Goal: Transaction & Acquisition: Purchase product/service

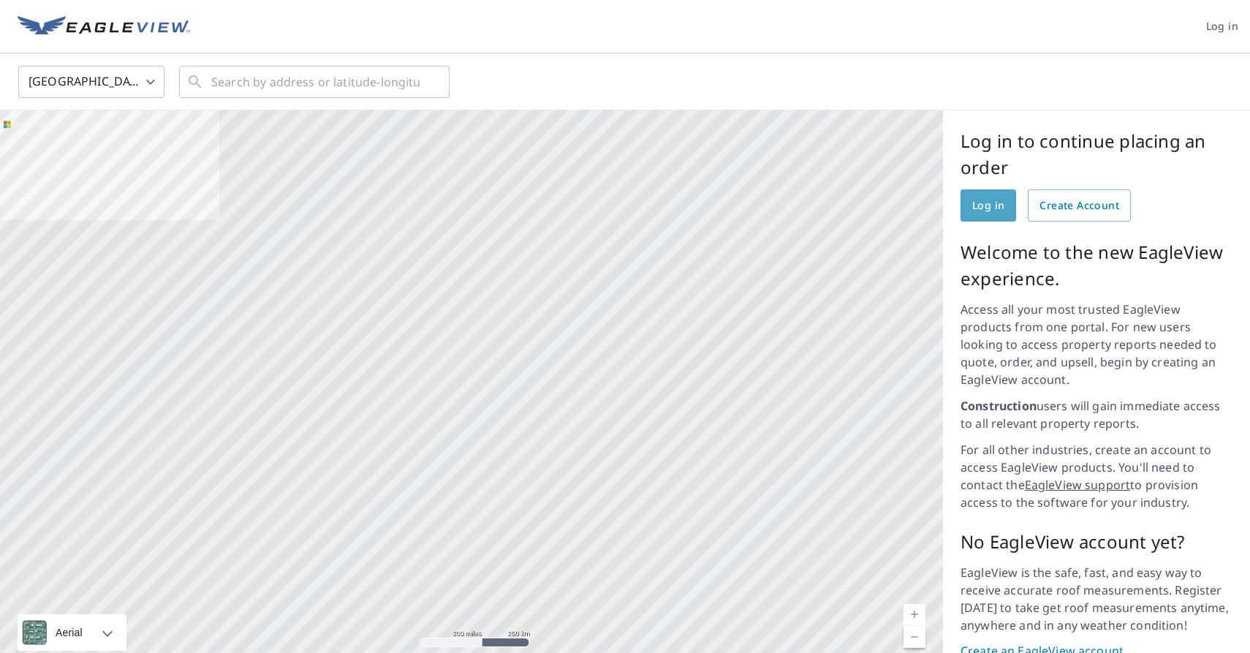
click at [992, 210] on span "Log in" at bounding box center [988, 206] width 32 height 18
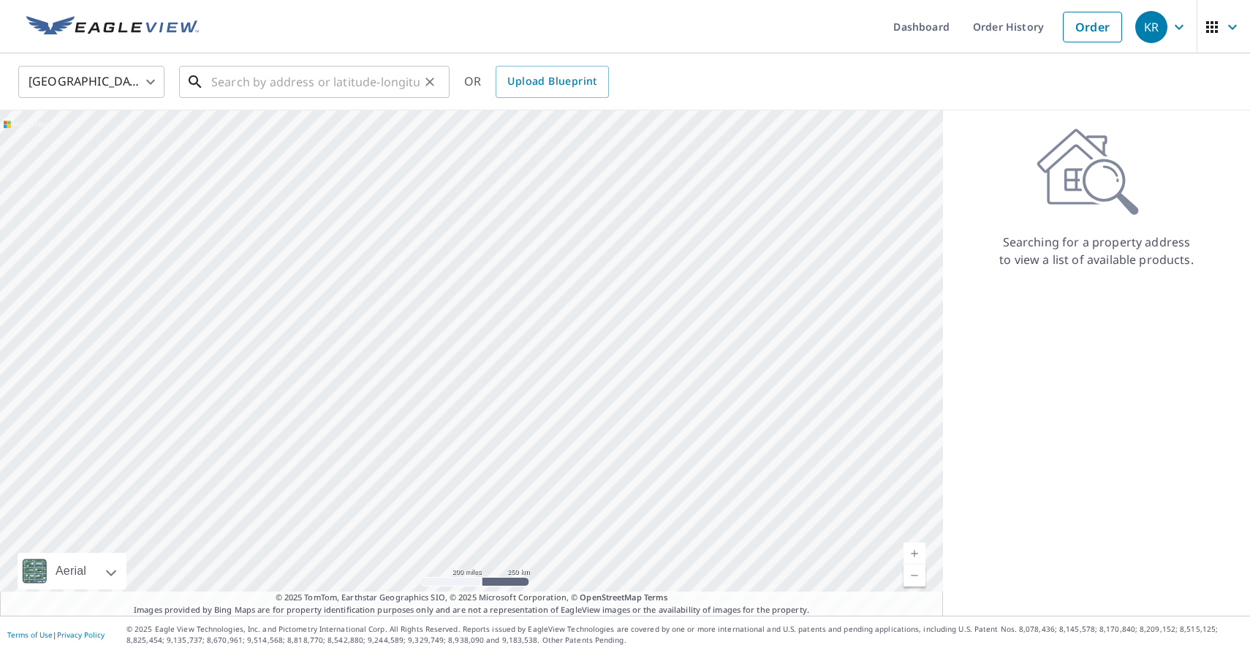
click at [227, 87] on input "text" at bounding box center [315, 81] width 208 height 41
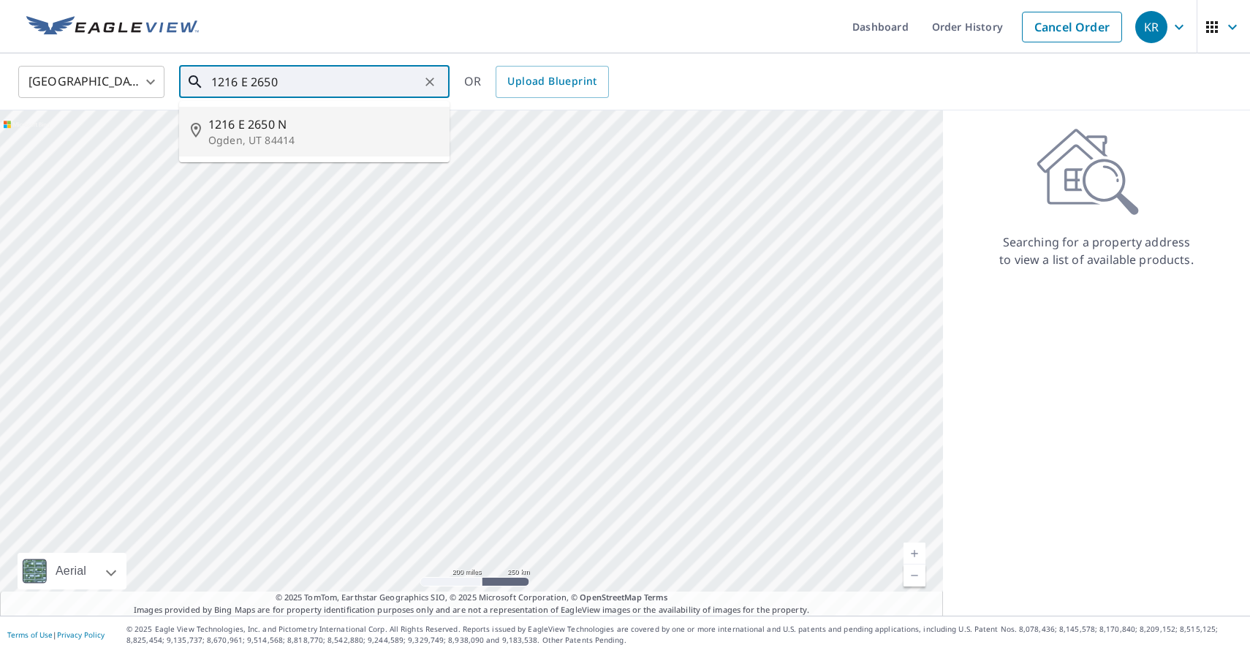
click at [234, 121] on span "1216 E 2650 N" at bounding box center [323, 124] width 230 height 18
type input "[STREET_ADDRESS]"
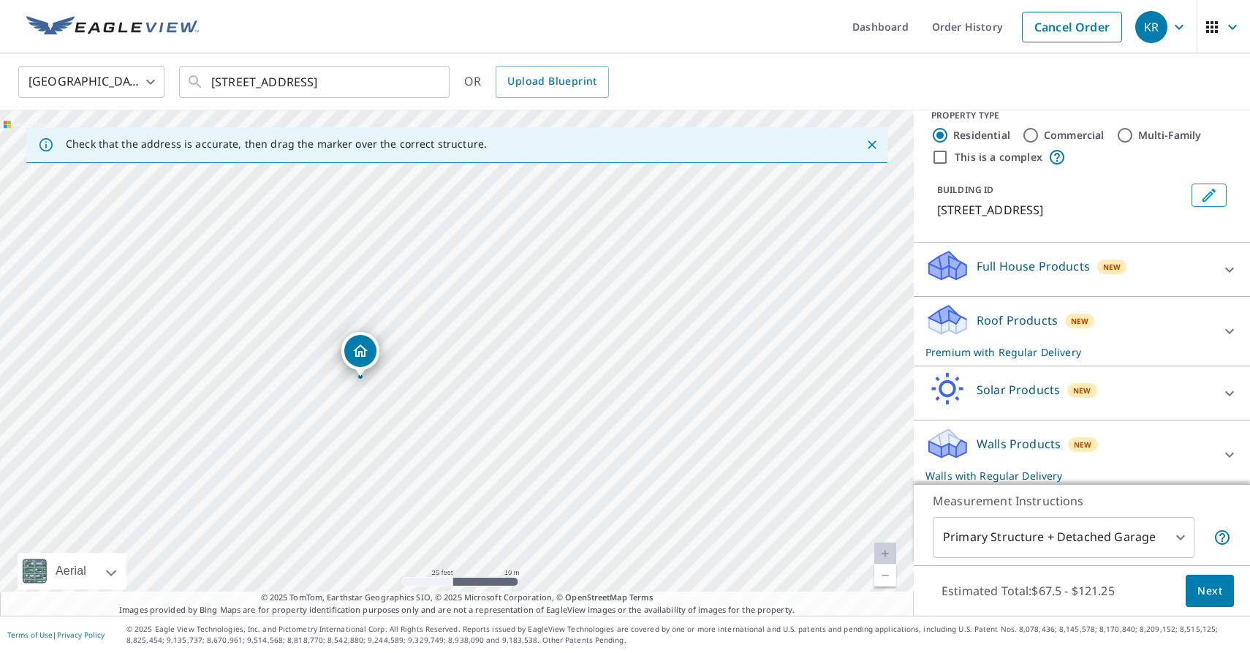
scroll to position [25, 0]
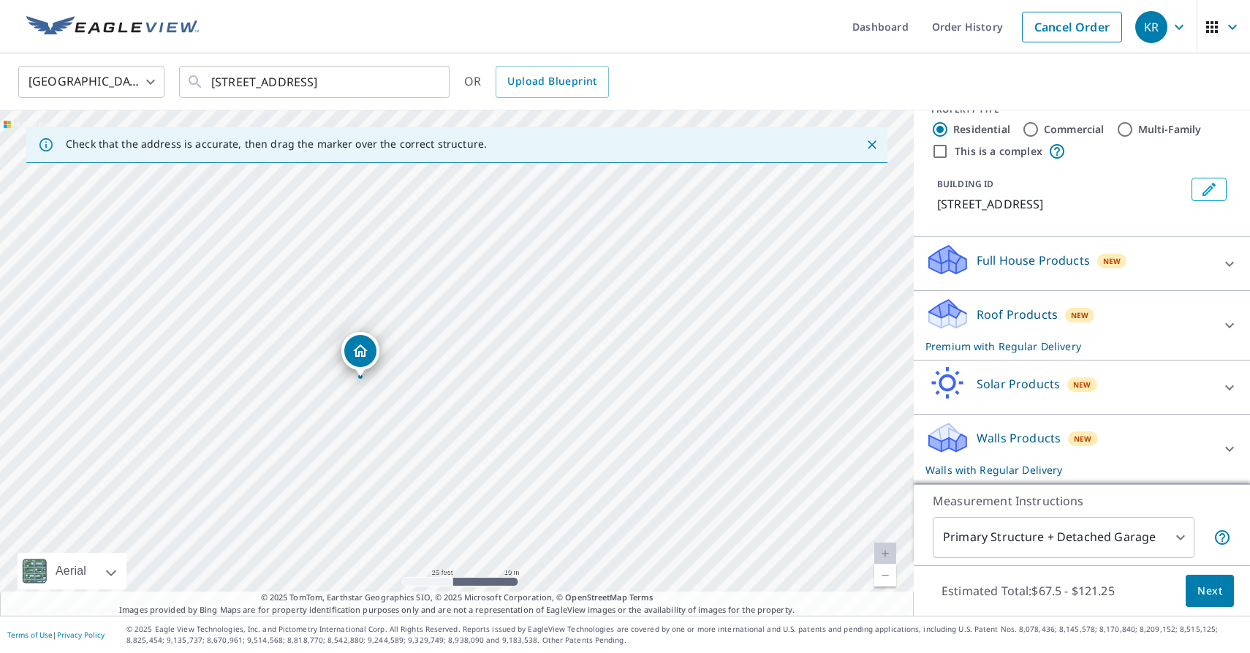
click at [1208, 325] on div "Roof Products New Premium with Regular Delivery" at bounding box center [1068, 325] width 287 height 57
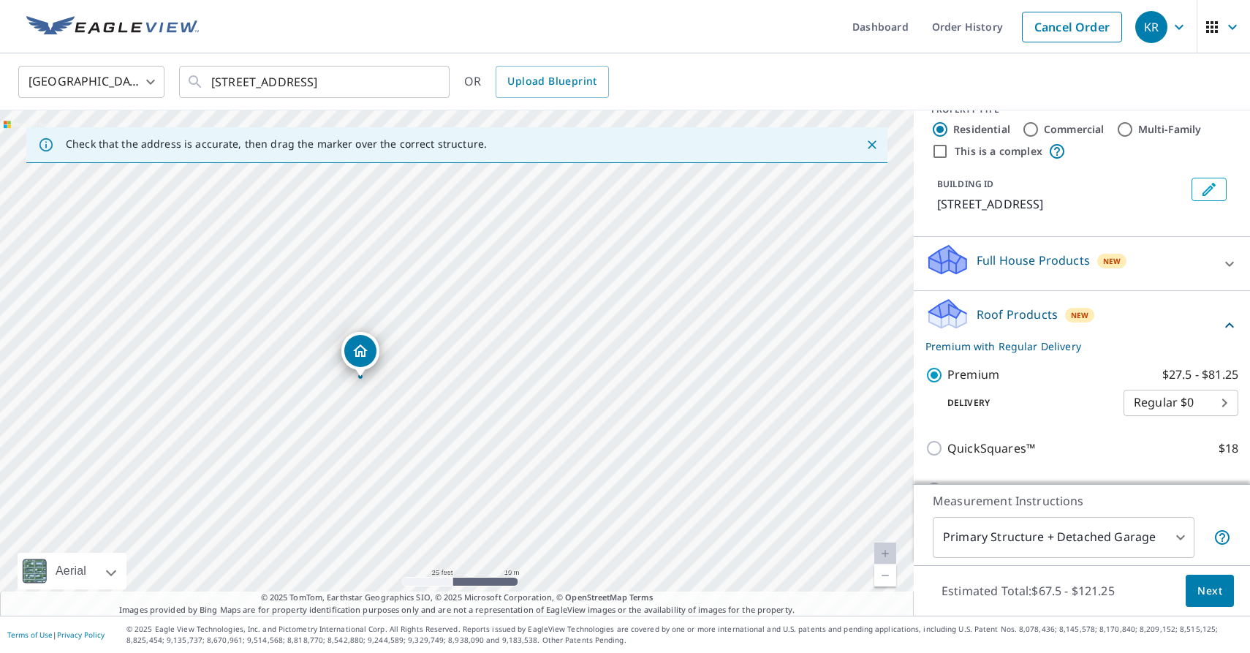
click at [1227, 322] on icon at bounding box center [1230, 326] width 18 height 18
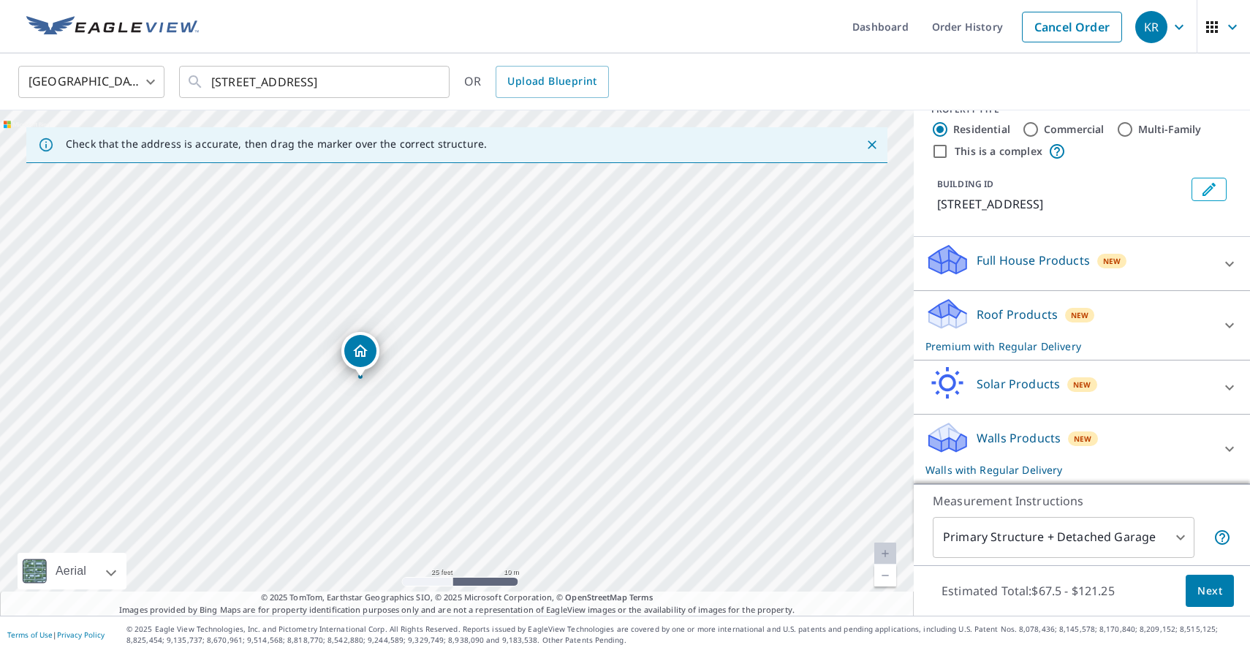
click at [1151, 532] on body "KR KR Dashboard Order History Cancel Order KR [GEOGRAPHIC_DATA] [GEOGRAPHIC_DAT…" at bounding box center [625, 326] width 1250 height 653
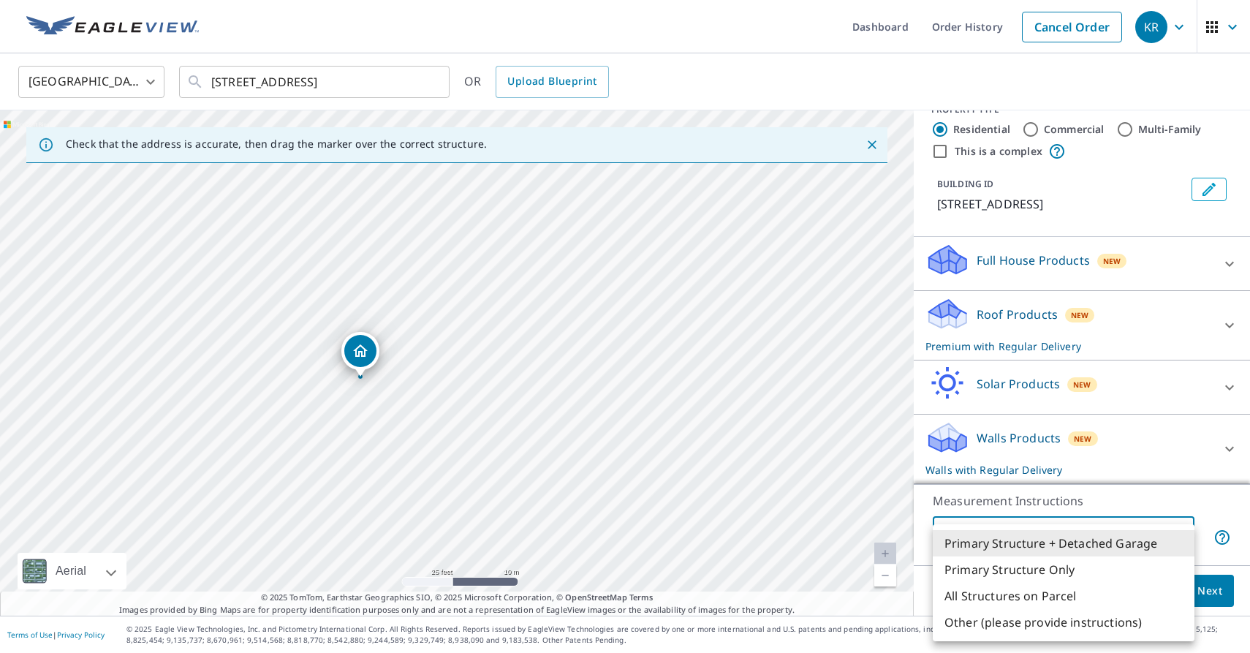
click at [1158, 526] on ul "Primary Structure + Detached Garage Primary Structure Only All Structures on Pa…" at bounding box center [1064, 582] width 262 height 117
click at [1183, 514] on div at bounding box center [625, 326] width 1250 height 653
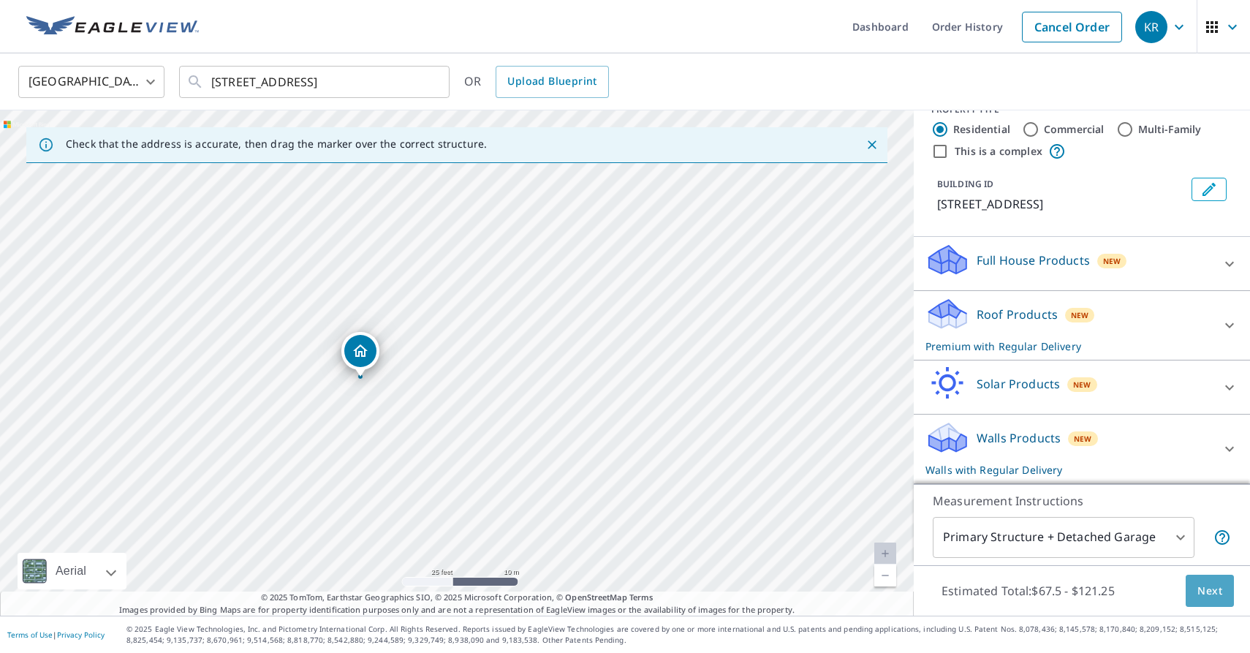
click at [1205, 588] on span "Next" at bounding box center [1209, 591] width 25 height 18
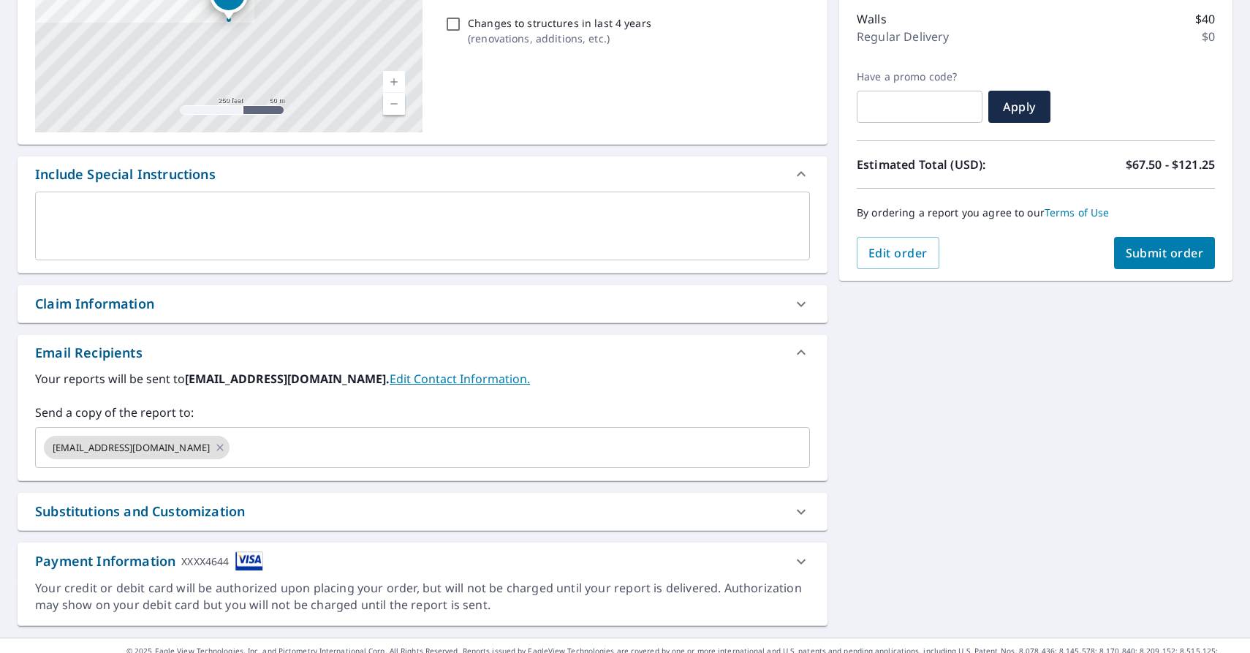
scroll to position [249, 0]
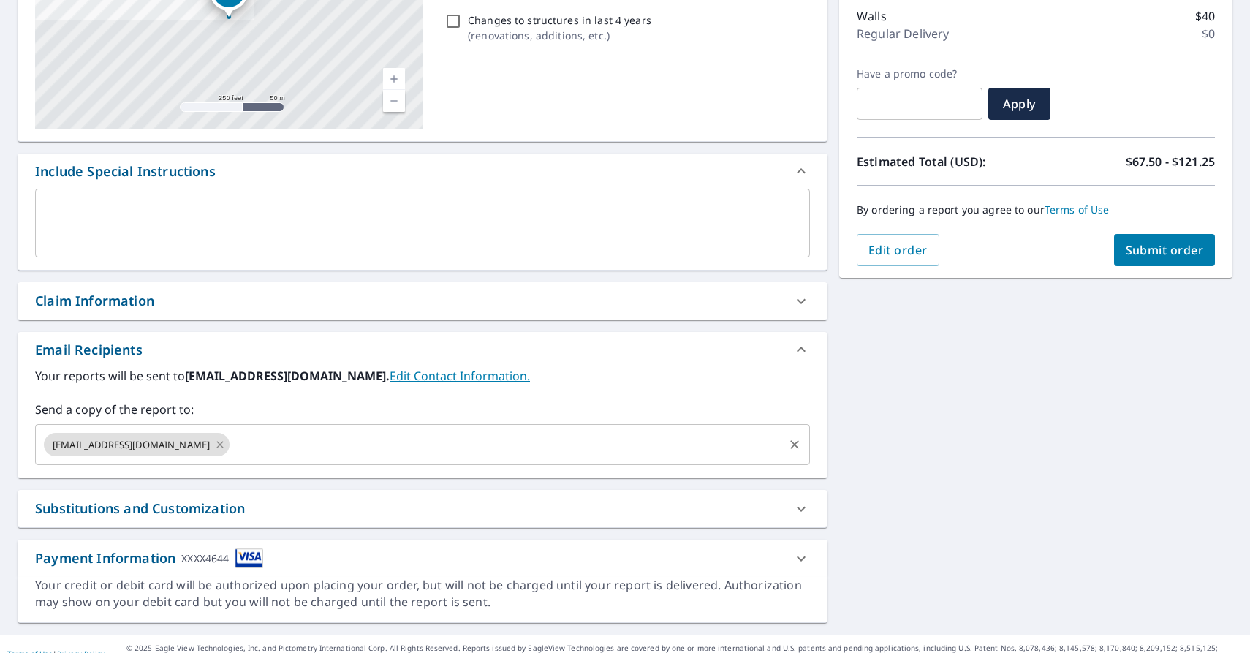
click at [217, 445] on icon at bounding box center [220, 444] width 7 height 7
click at [170, 445] on input "text" at bounding box center [412, 445] width 740 height 28
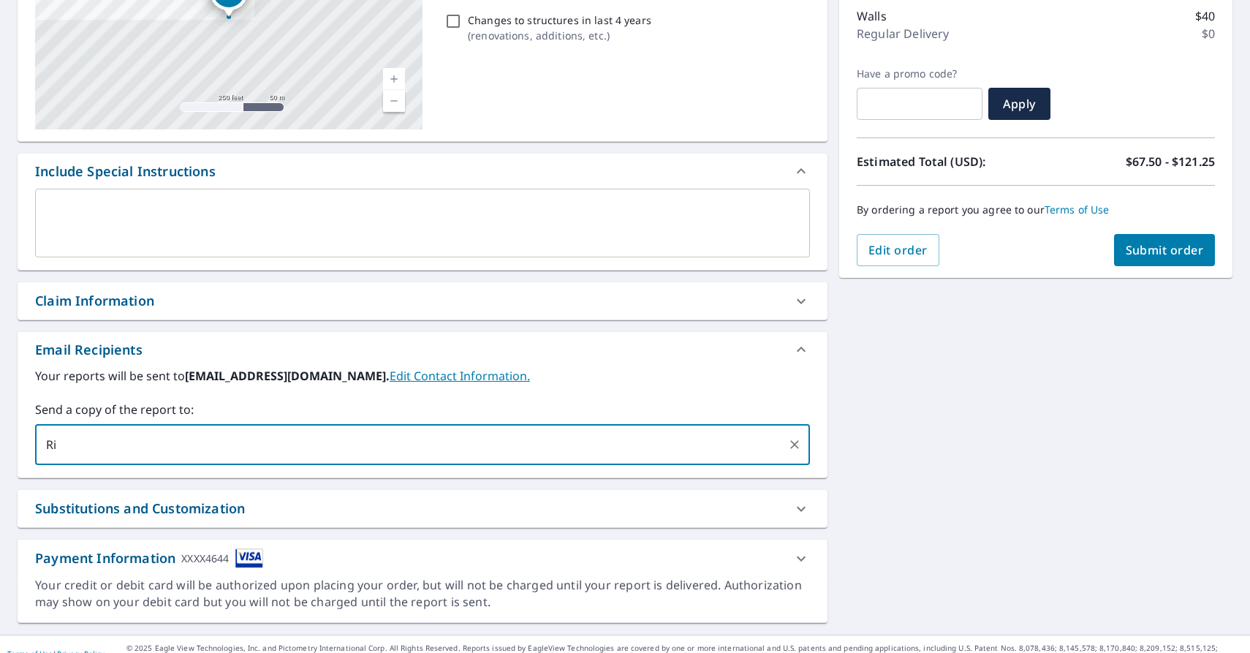
type input "R"
type input "[PERSON_NAME][EMAIL_ADDRESS][DOMAIN_NAME]"
click at [327, 380] on b "[EMAIL_ADDRESS][DOMAIN_NAME]." at bounding box center [287, 376] width 205 height 16
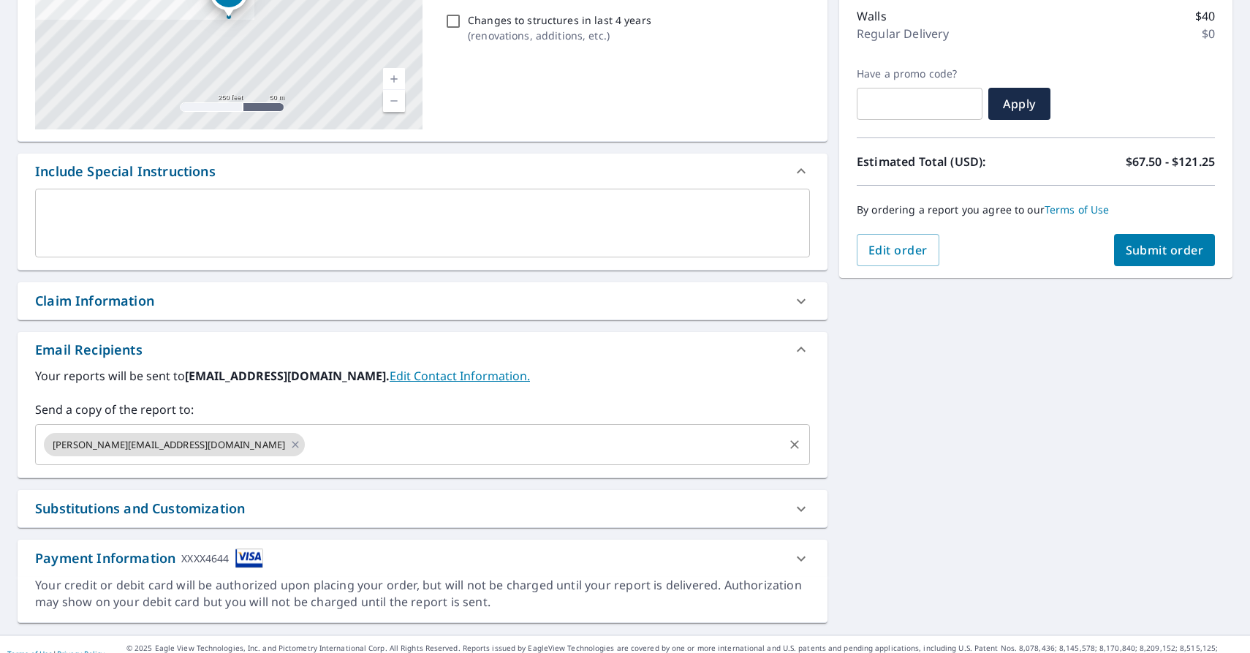
scroll to position [268, 0]
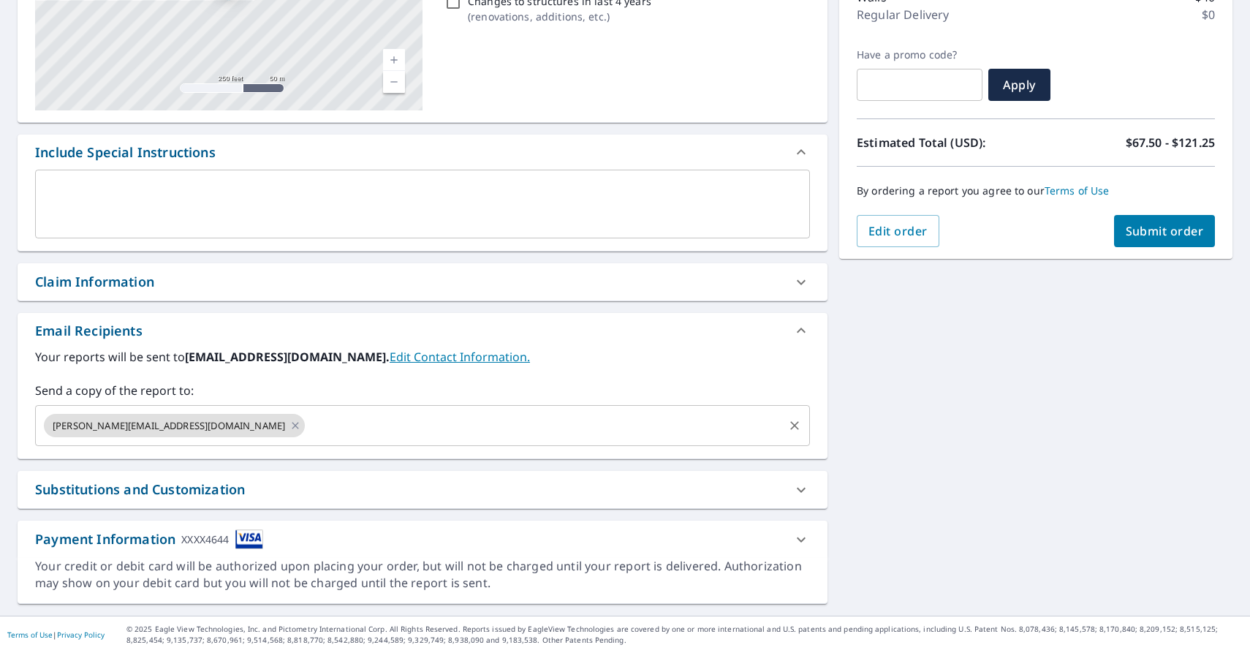
click at [778, 539] on div "Payment Information XXXX4644" at bounding box center [409, 539] width 749 height 20
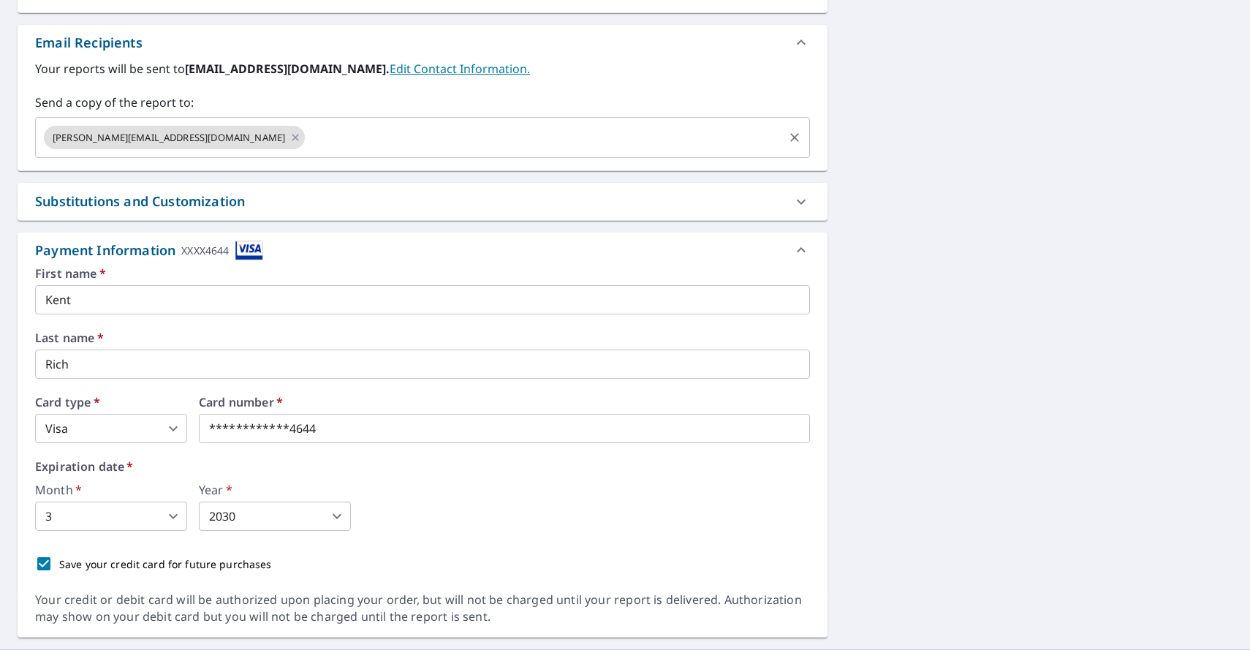
scroll to position [566, 0]
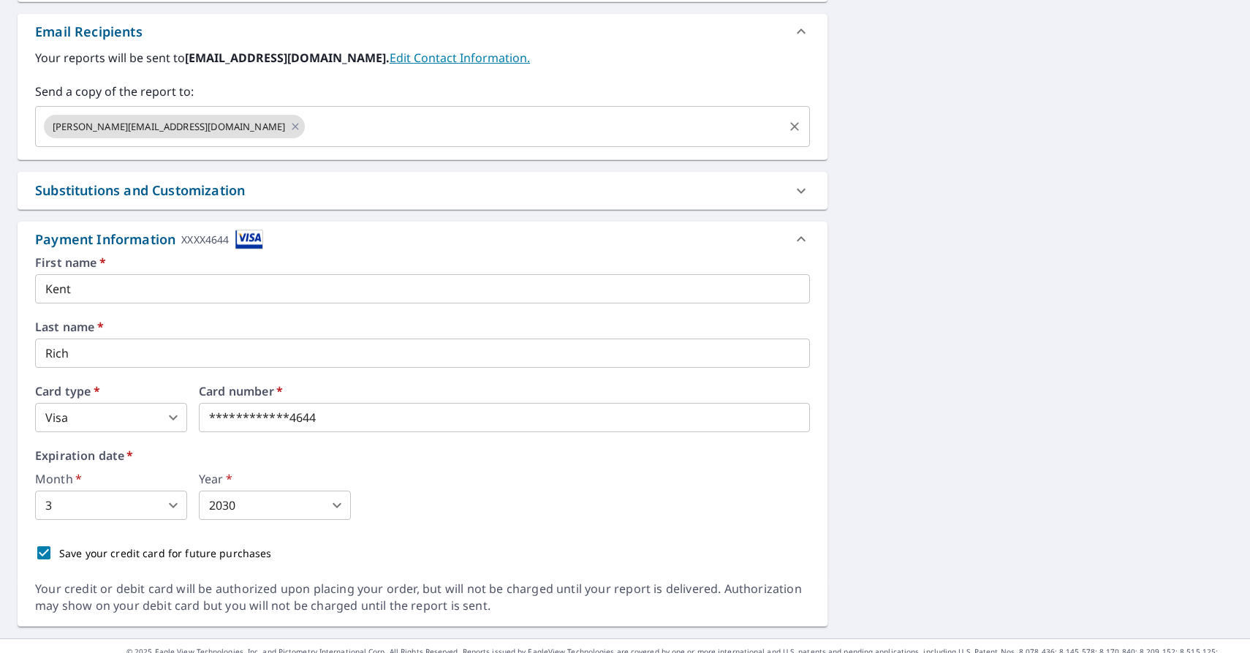
click at [804, 238] on icon at bounding box center [801, 239] width 18 height 18
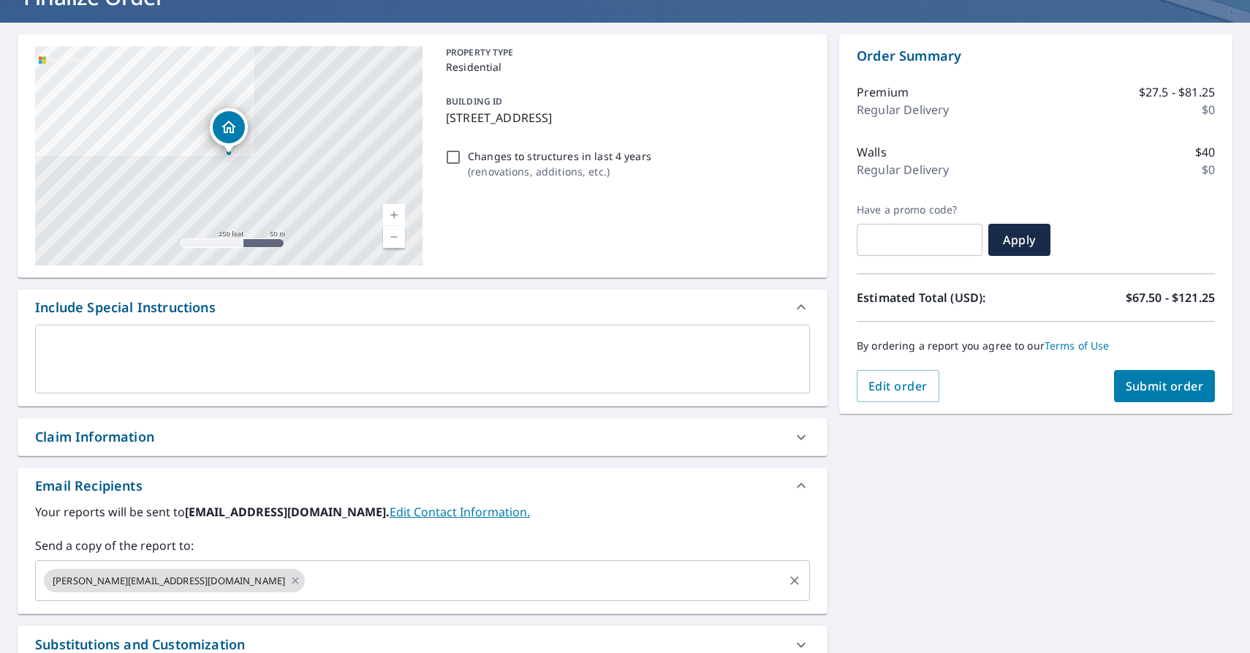
scroll to position [0, 0]
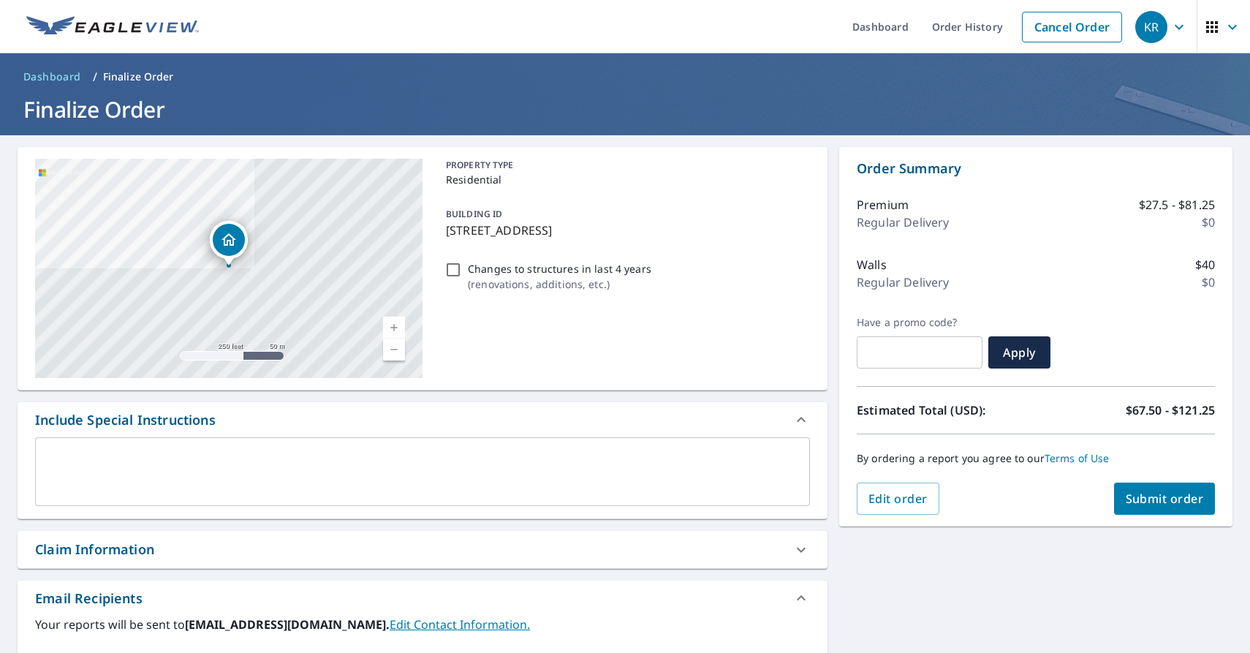
click at [1123, 248] on div "Premium $27.5 - $81.25 Regular Delivery $0 Walls $40 Regular Delivery $0" at bounding box center [1036, 246] width 358 height 137
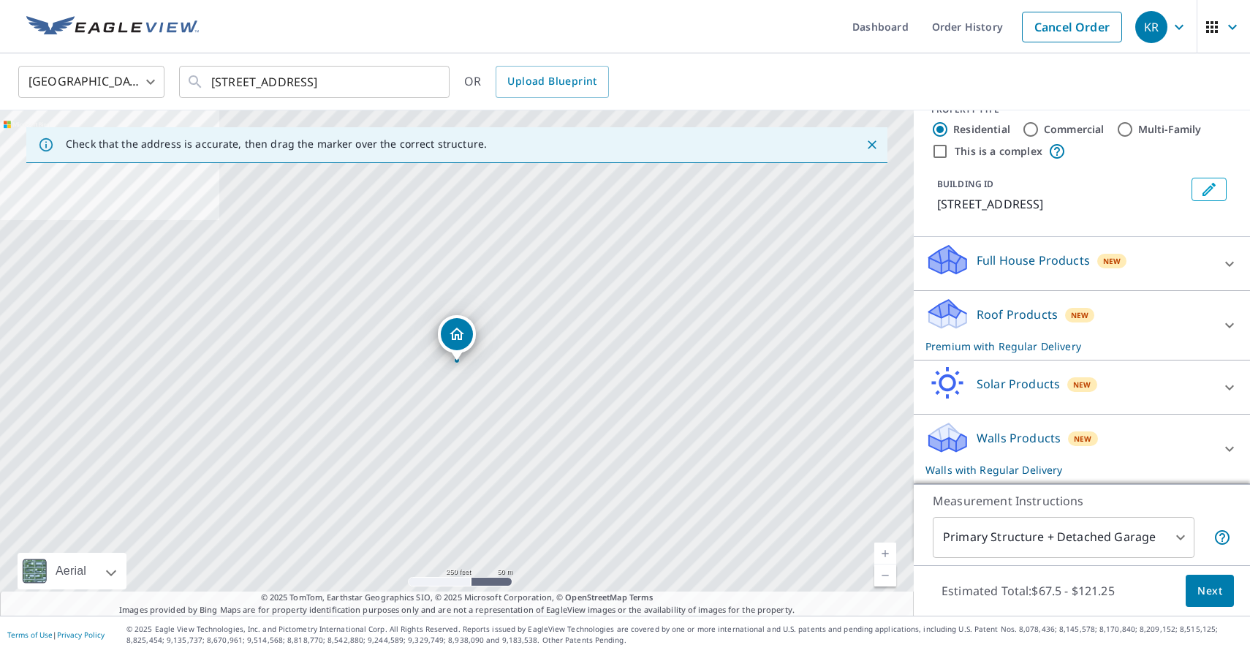
scroll to position [25, 0]
click at [1090, 253] on div "Full House Products New" at bounding box center [1068, 264] width 287 height 42
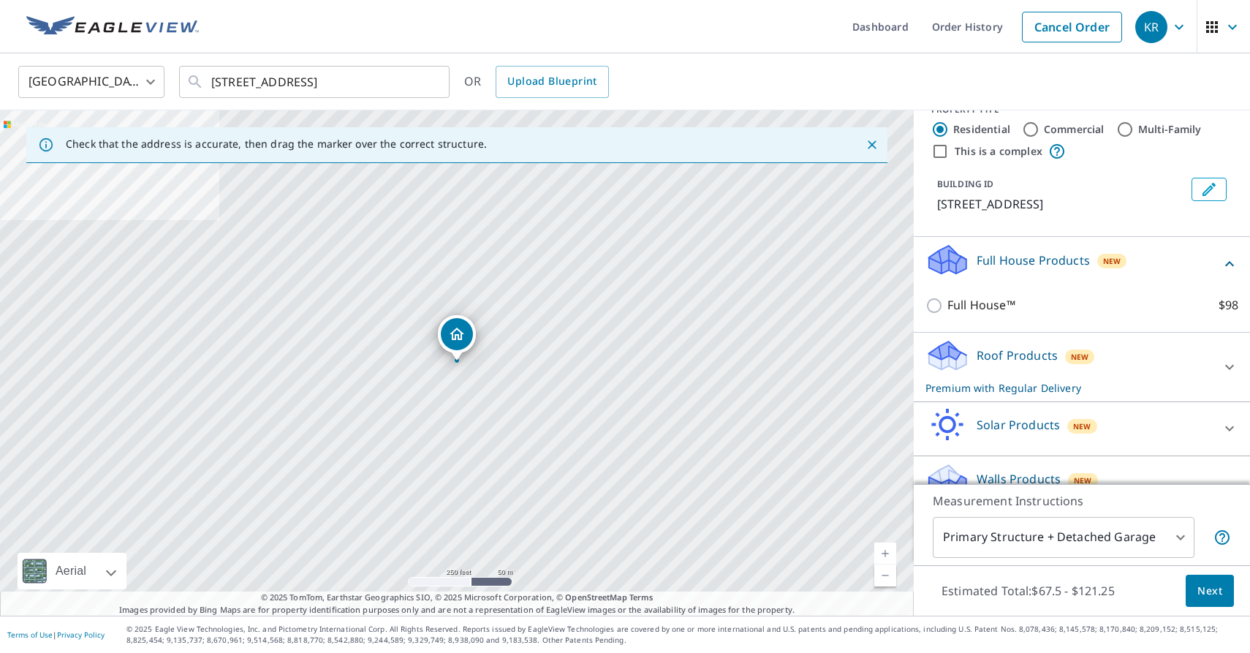
click at [1081, 344] on div "Roof Products New Premium with Regular Delivery" at bounding box center [1068, 366] width 287 height 57
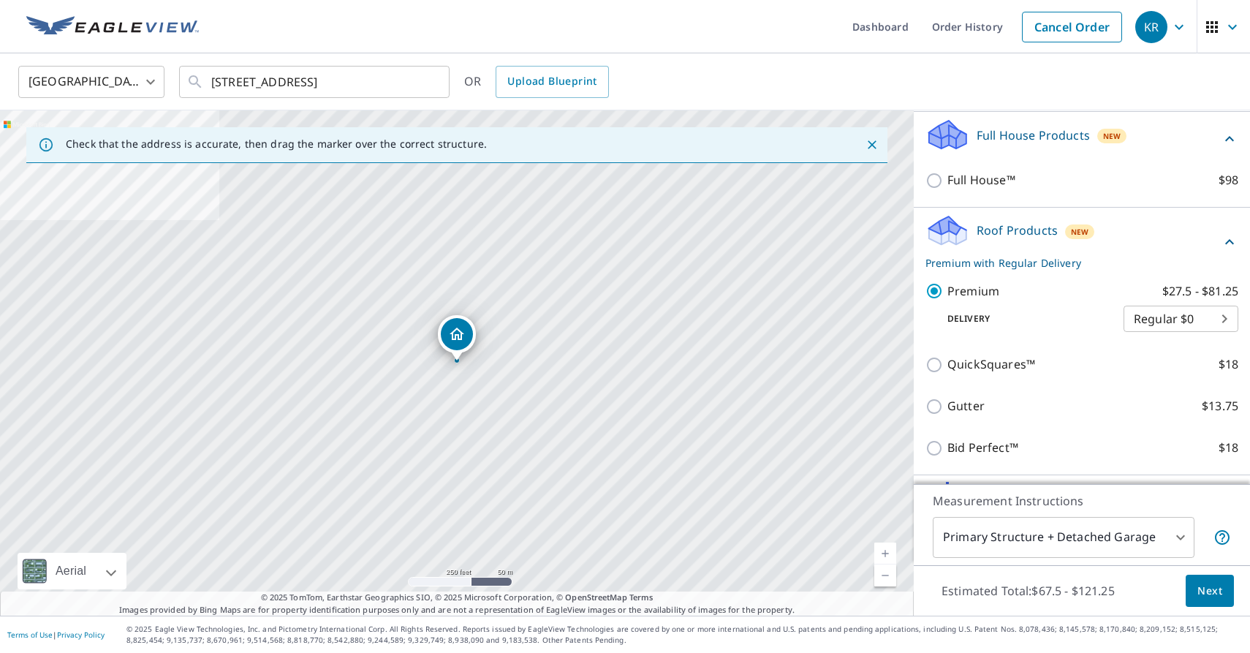
scroll to position [159, 0]
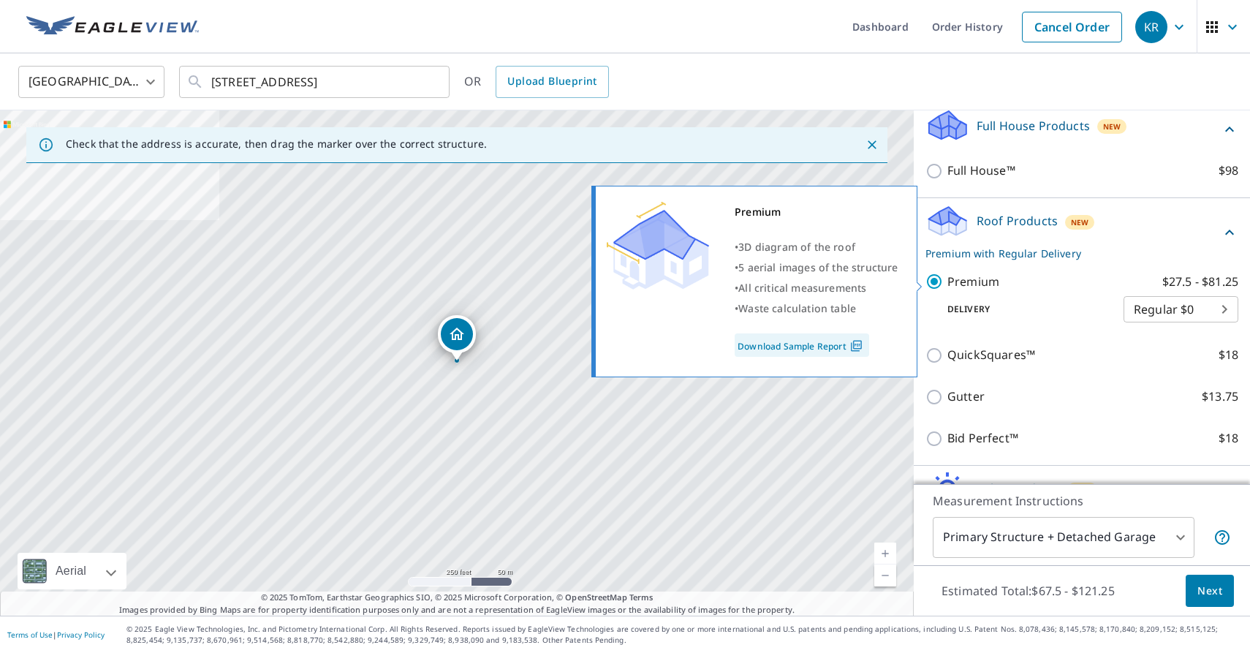
click at [962, 281] on p "Premium" at bounding box center [973, 282] width 52 height 18
click at [947, 281] on input "Premium $27.5 - $81.25" at bounding box center [936, 282] width 22 height 18
checkbox input "false"
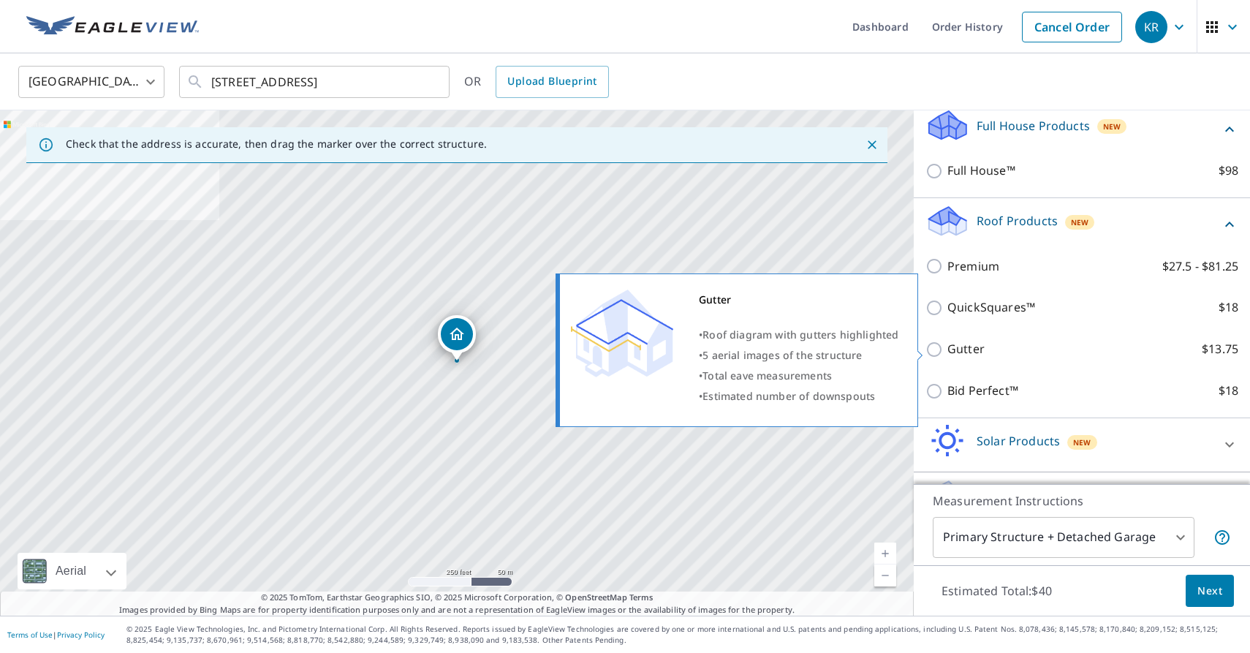
click at [969, 354] on p "Gutter" at bounding box center [965, 349] width 37 height 18
click at [947, 354] on input "Gutter $13.75" at bounding box center [936, 350] width 22 height 18
checkbox input "true"
checkbox input "false"
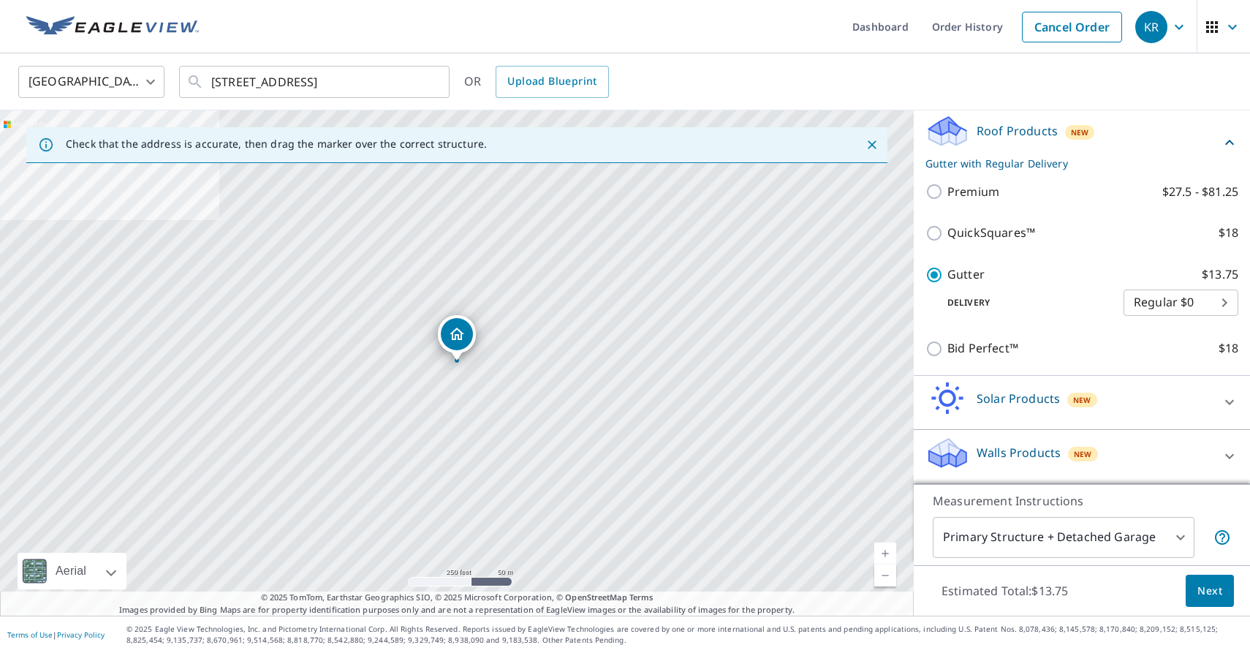
scroll to position [251, 0]
click at [1118, 404] on div "Solar Products New" at bounding box center [1068, 403] width 287 height 42
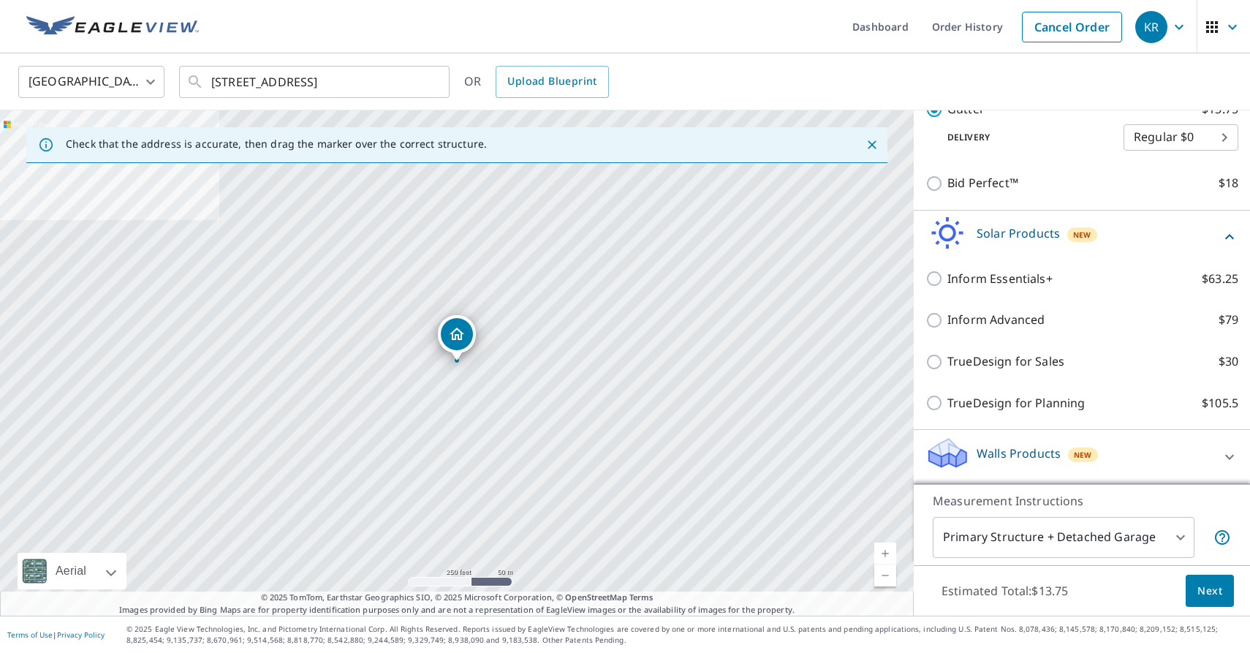
click at [1138, 447] on div "Walls Products New" at bounding box center [1068, 457] width 287 height 42
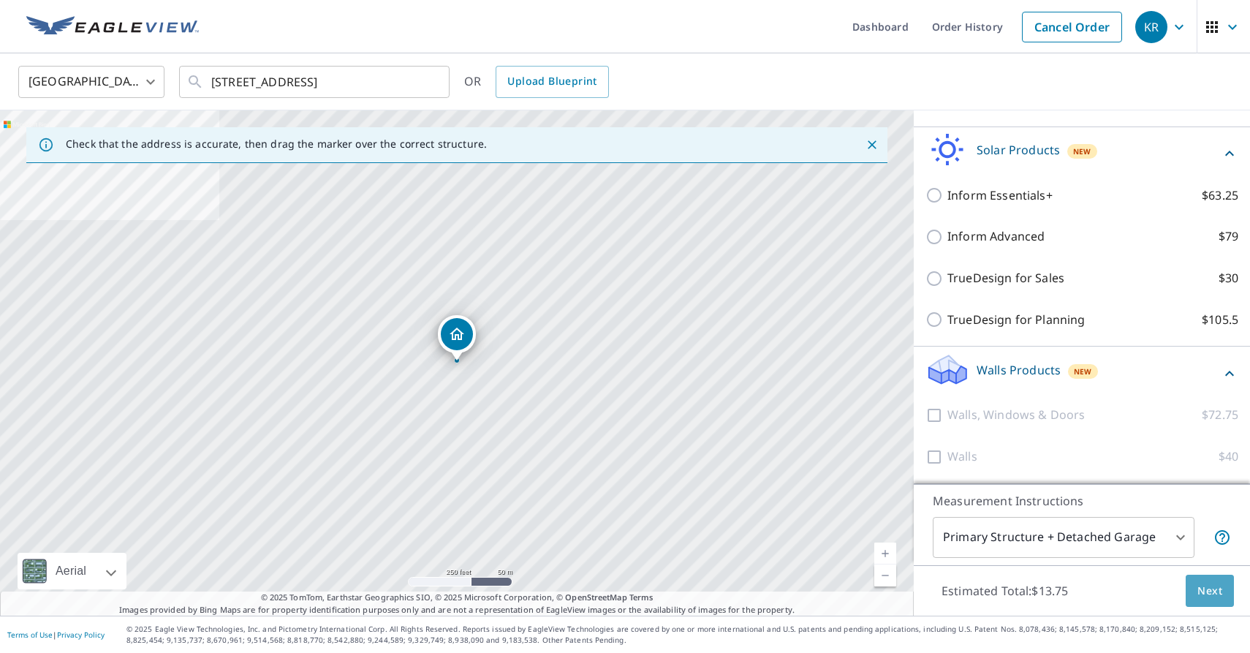
click at [1209, 582] on span "Next" at bounding box center [1209, 591] width 25 height 18
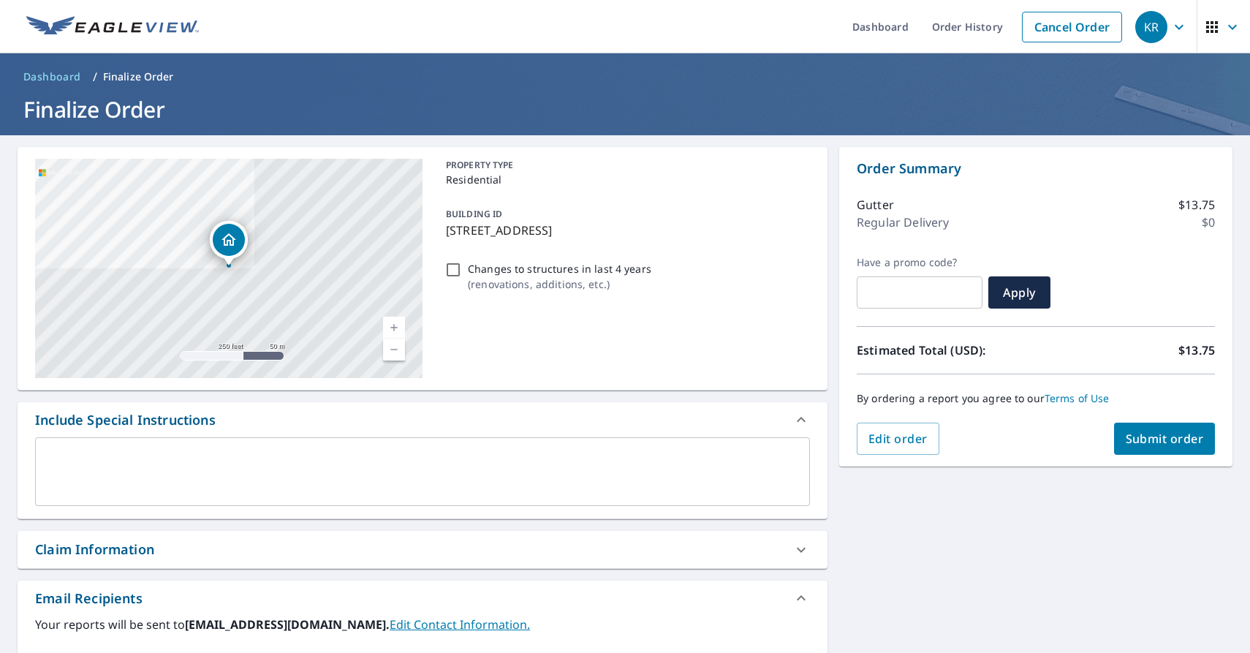
click at [436, 533] on div "Claim Information" at bounding box center [423, 549] width 810 height 37
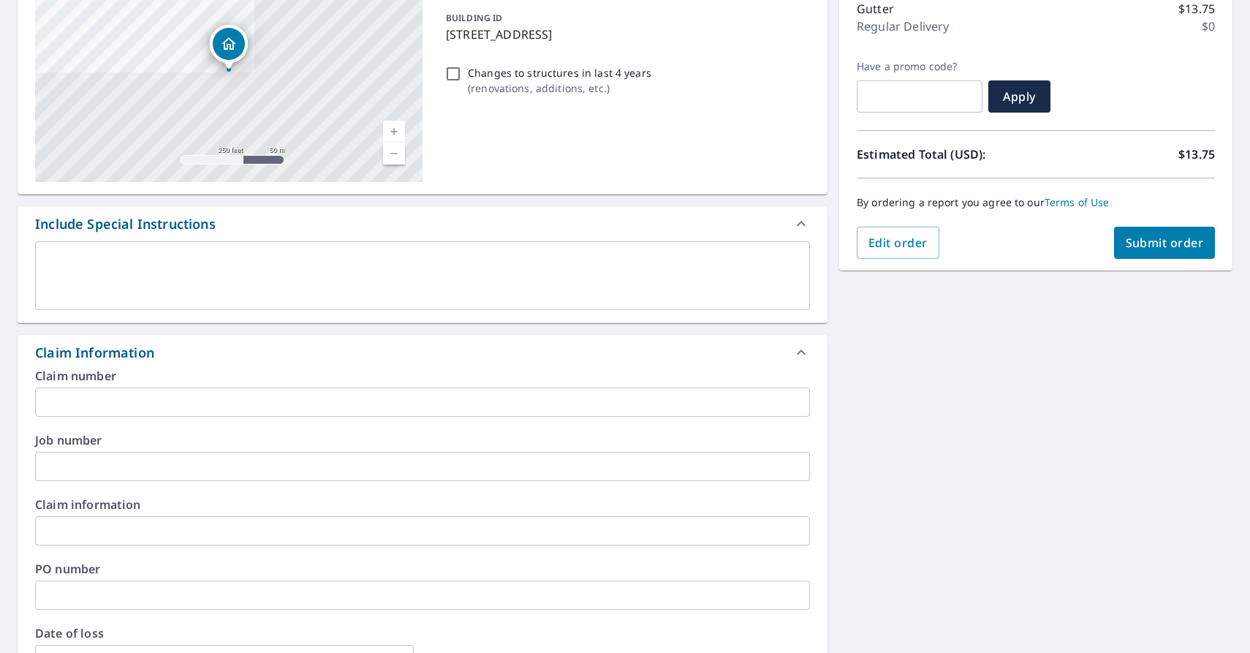
scroll to position [222, 0]
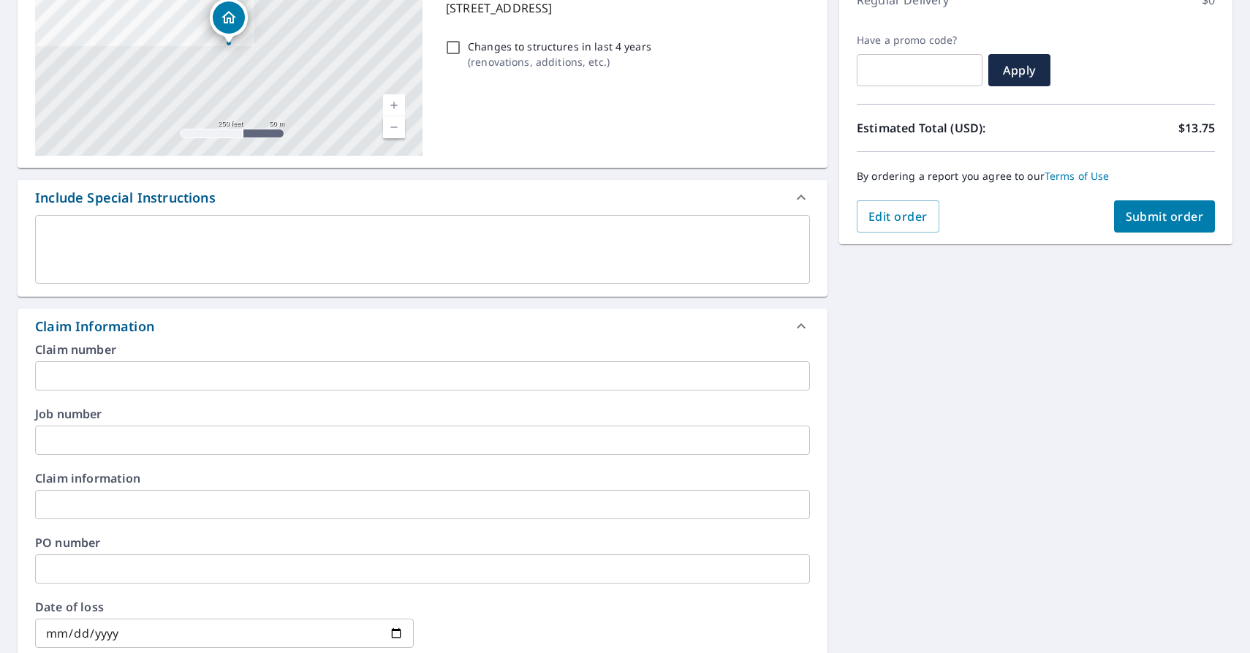
click at [230, 390] on div "Claim number ​ Job number ​ Claim information ​ PO number ​ Date of loss ​ Cat …" at bounding box center [423, 534] width 810 height 381
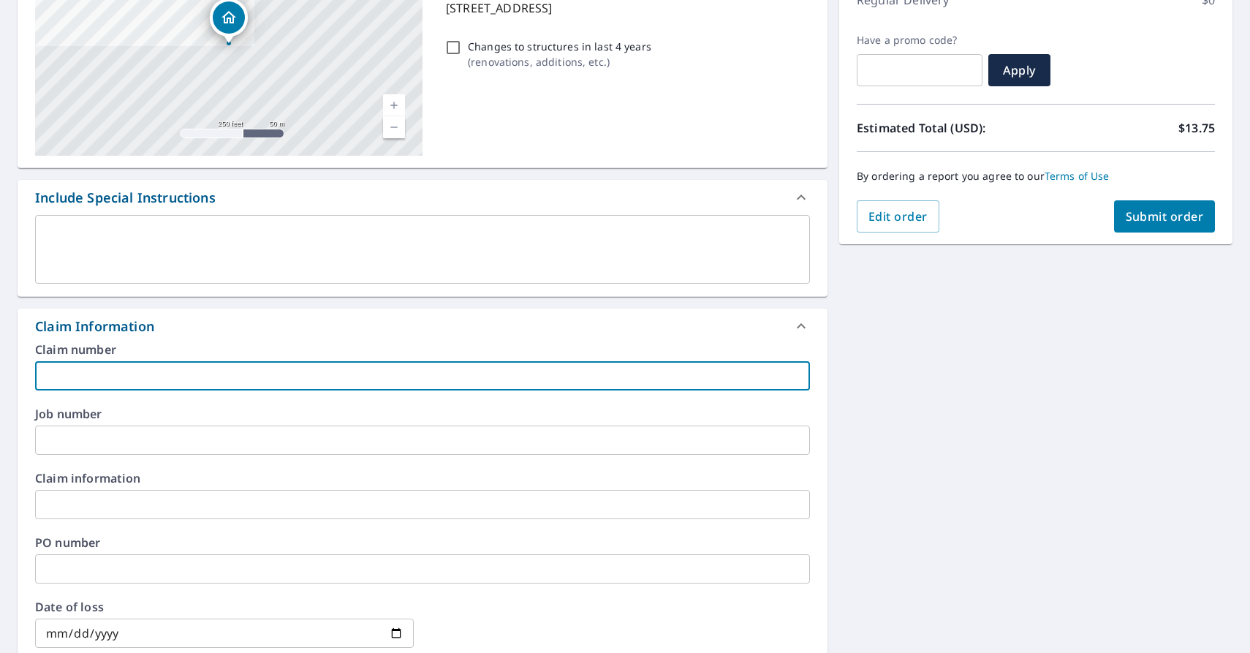
click at [178, 384] on input "text" at bounding box center [422, 375] width 775 height 29
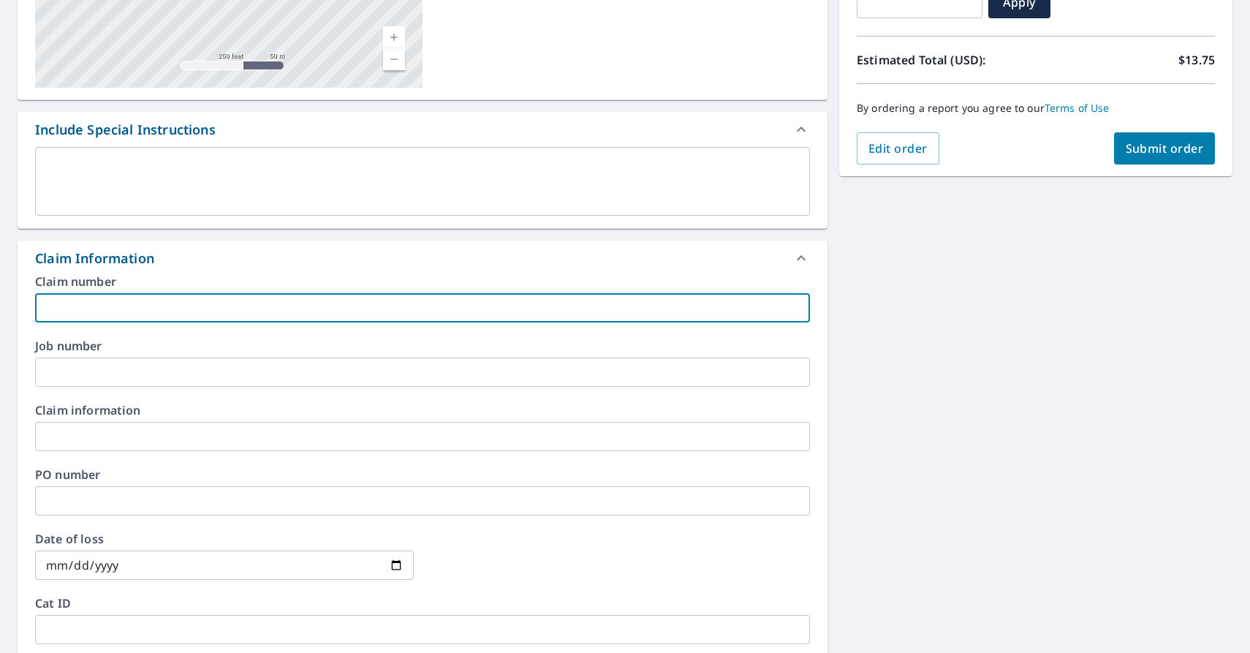
scroll to position [293, 0]
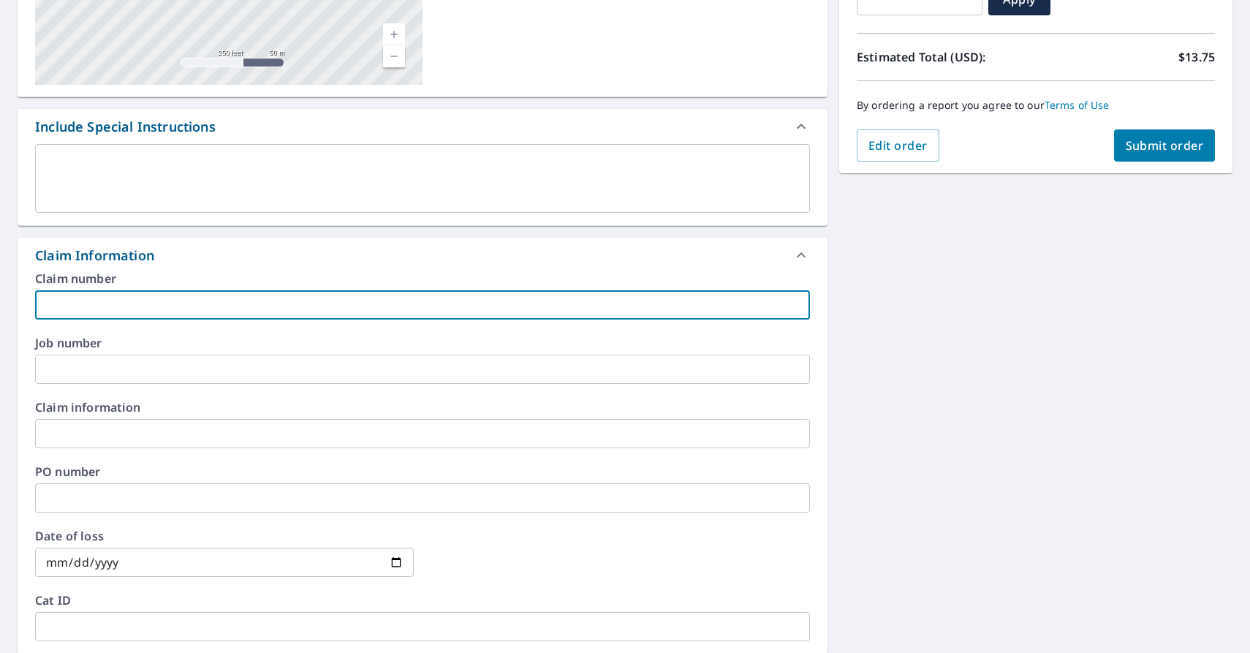
paste input "[PERSON_NAME]"
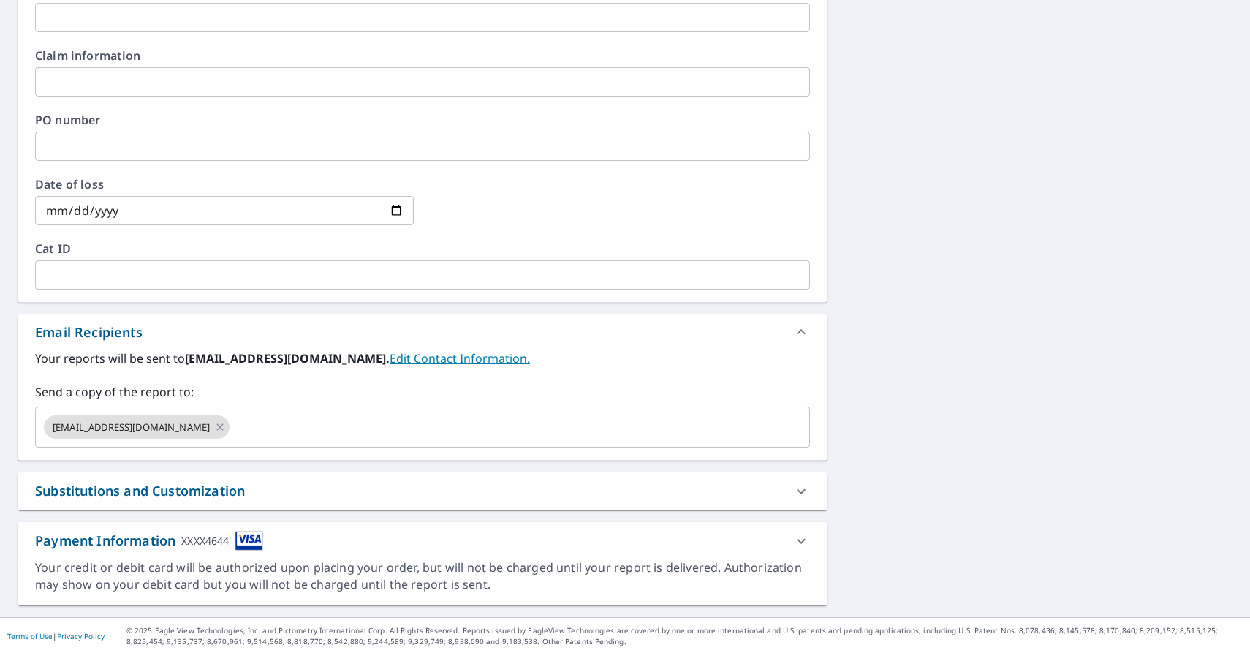
scroll to position [646, 0]
click at [214, 426] on icon at bounding box center [220, 425] width 12 height 16
type input "[PERSON_NAME]"
click at [172, 426] on input "text" at bounding box center [412, 426] width 740 height 28
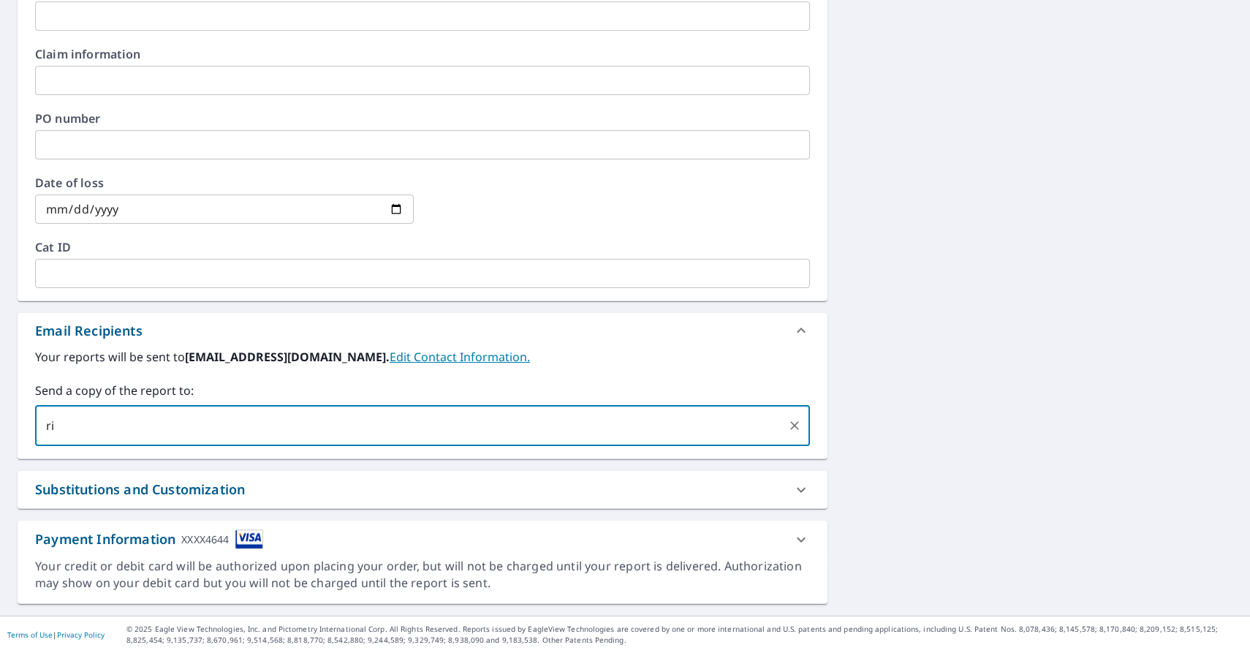
type input "r"
type input "[PERSON_NAME][EMAIL_ADDRESS][DOMAIN_NAME]"
click at [494, 376] on div "Your reports will be sent to [EMAIL_ADDRESS][DOMAIN_NAME]. Edit Contact Informa…" at bounding box center [422, 397] width 775 height 98
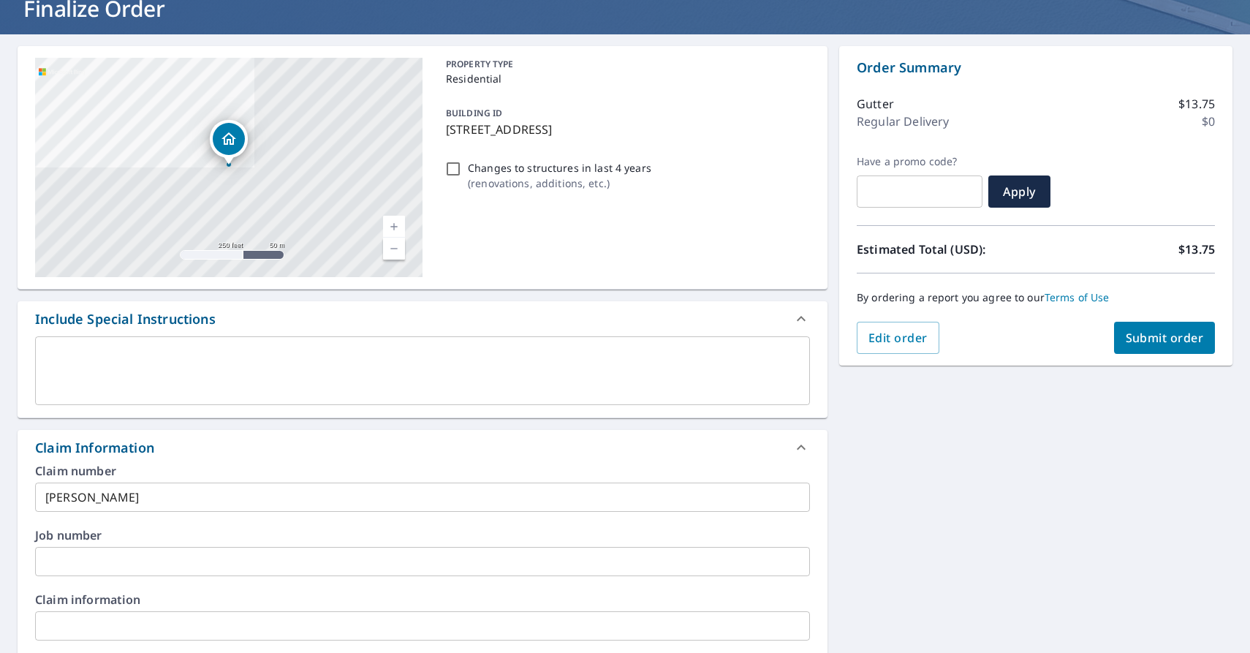
scroll to position [90, 0]
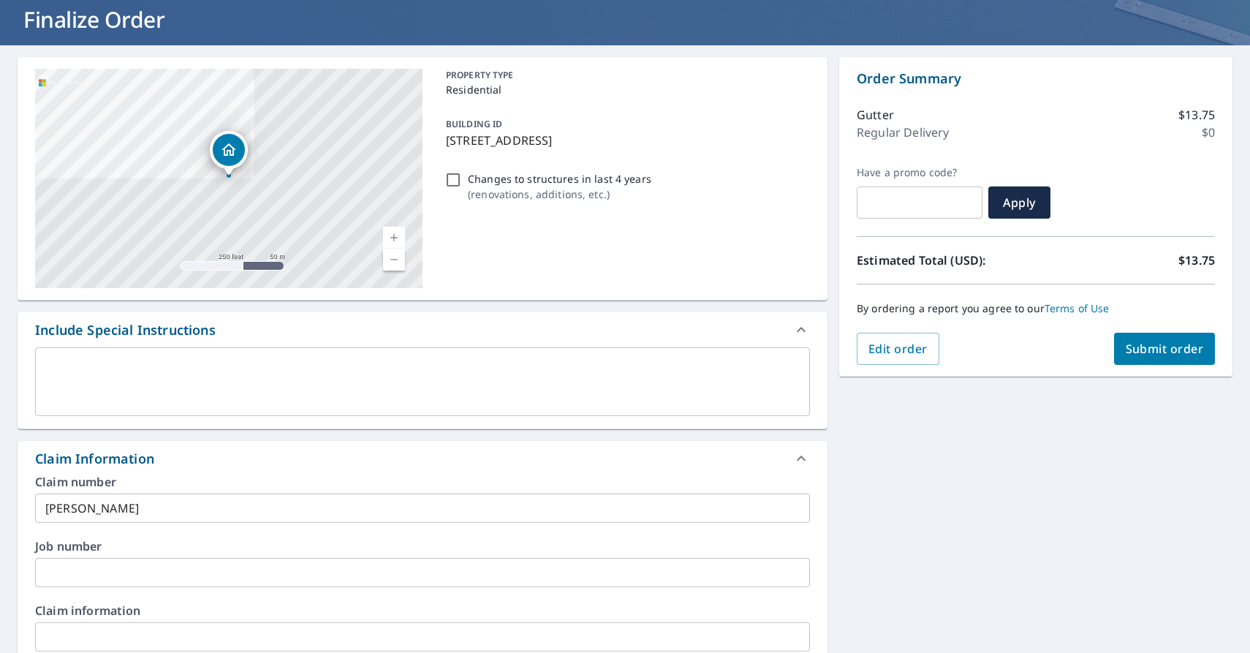
click at [1136, 357] on button "Submit order" at bounding box center [1165, 349] width 102 height 32
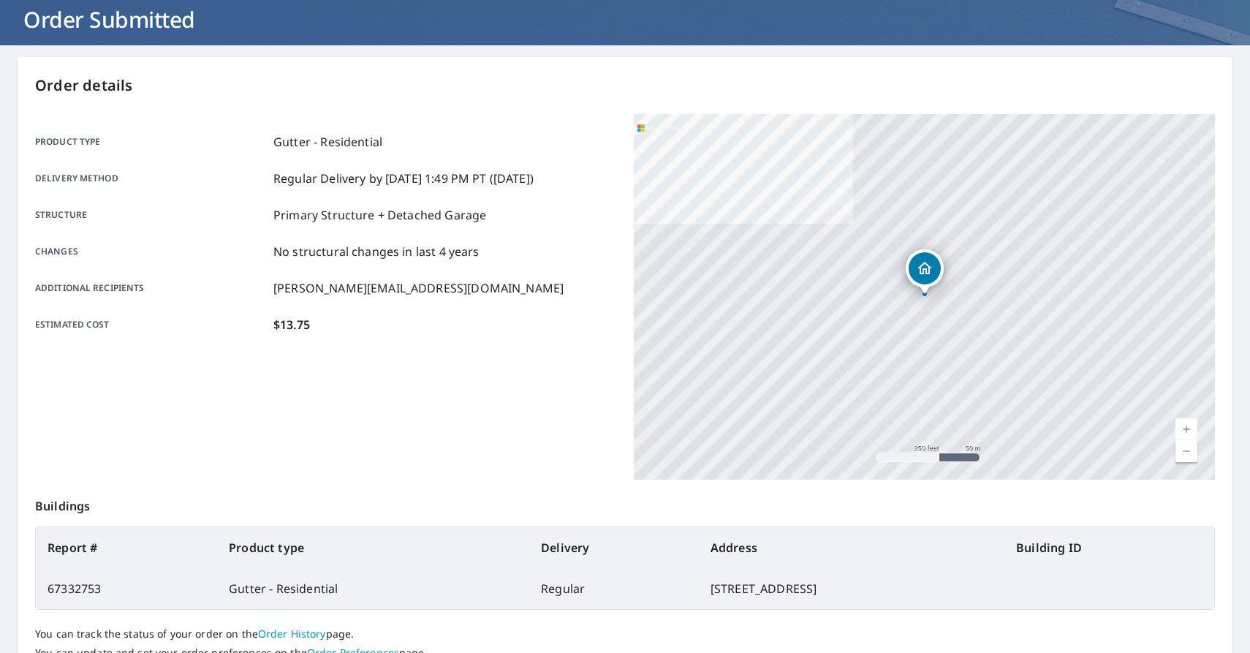
scroll to position [207, 0]
